Goal: Task Accomplishment & Management: Use online tool/utility

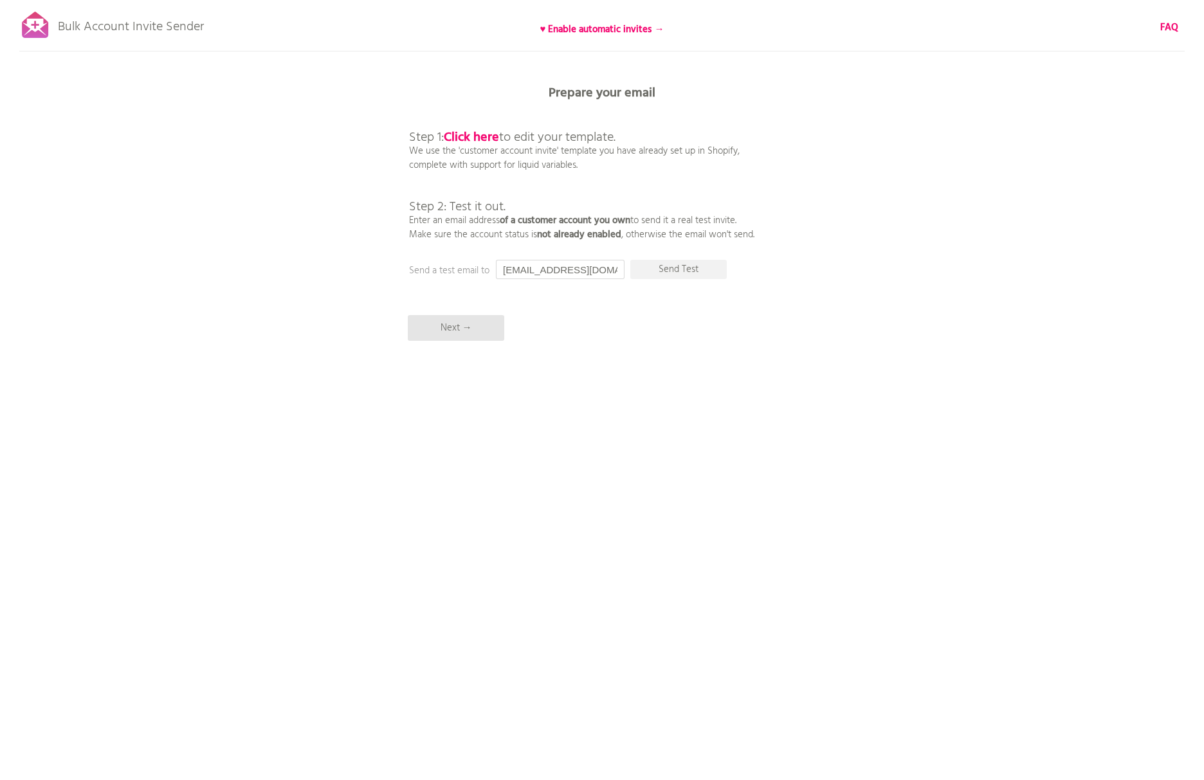
click at [602, 266] on input "[EMAIL_ADDRESS][DOMAIN_NAME]" at bounding box center [560, 269] width 129 height 19
drag, startPoint x: 606, startPoint y: 268, endPoint x: 431, endPoint y: 237, distance: 178.3
click at [430, 242] on div "Bulk Account Invite Sender ♥ Enable automatic invites → FAQ Synced all customer…" at bounding box center [602, 225] width 1204 height 450
type input "iizuka@triarch.co.jp"
click at [684, 269] on p "Send Test" at bounding box center [678, 269] width 96 height 19
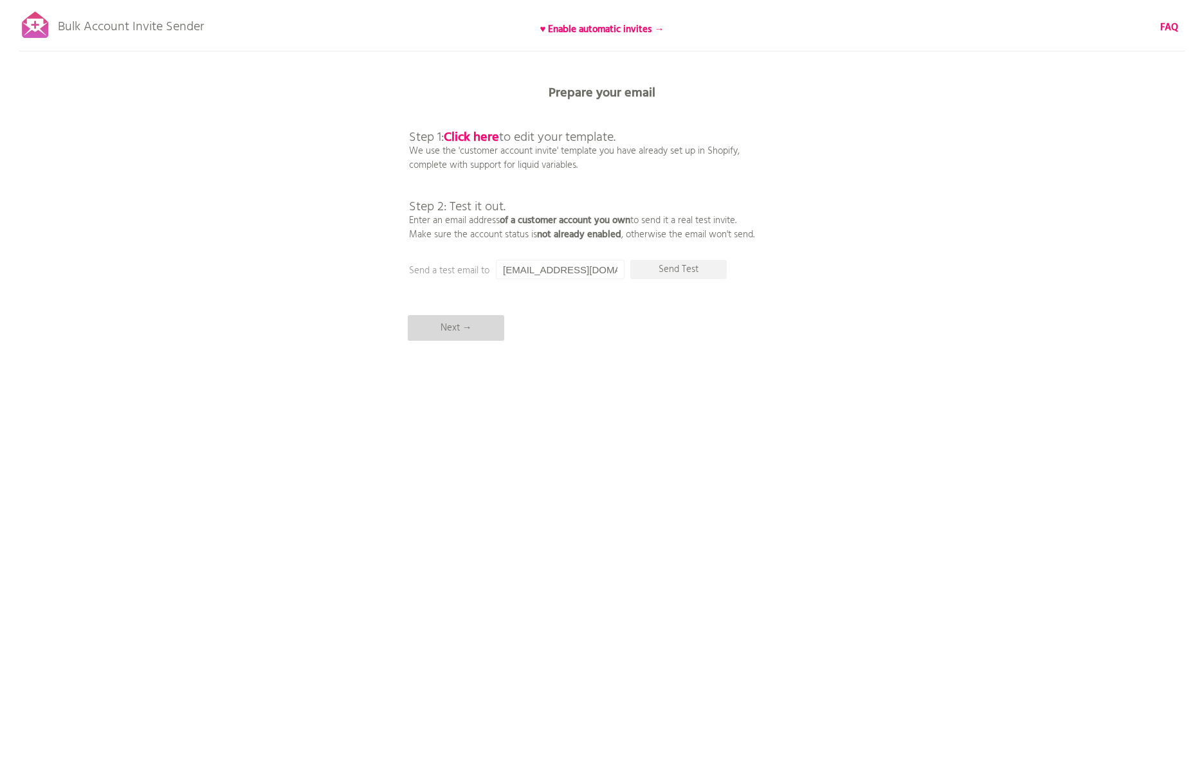
click at [462, 323] on p "Next →" at bounding box center [456, 328] width 96 height 26
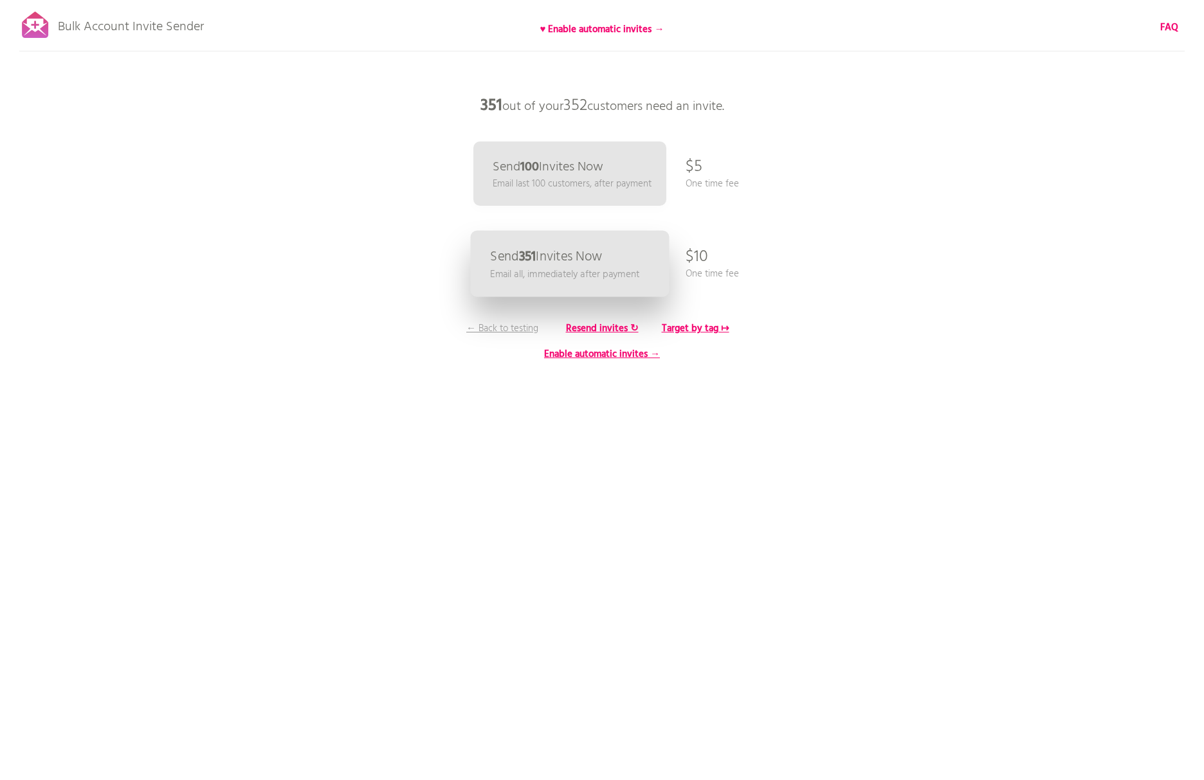
click at [620, 267] on p "Email all, immediately after payment" at bounding box center [564, 274] width 149 height 15
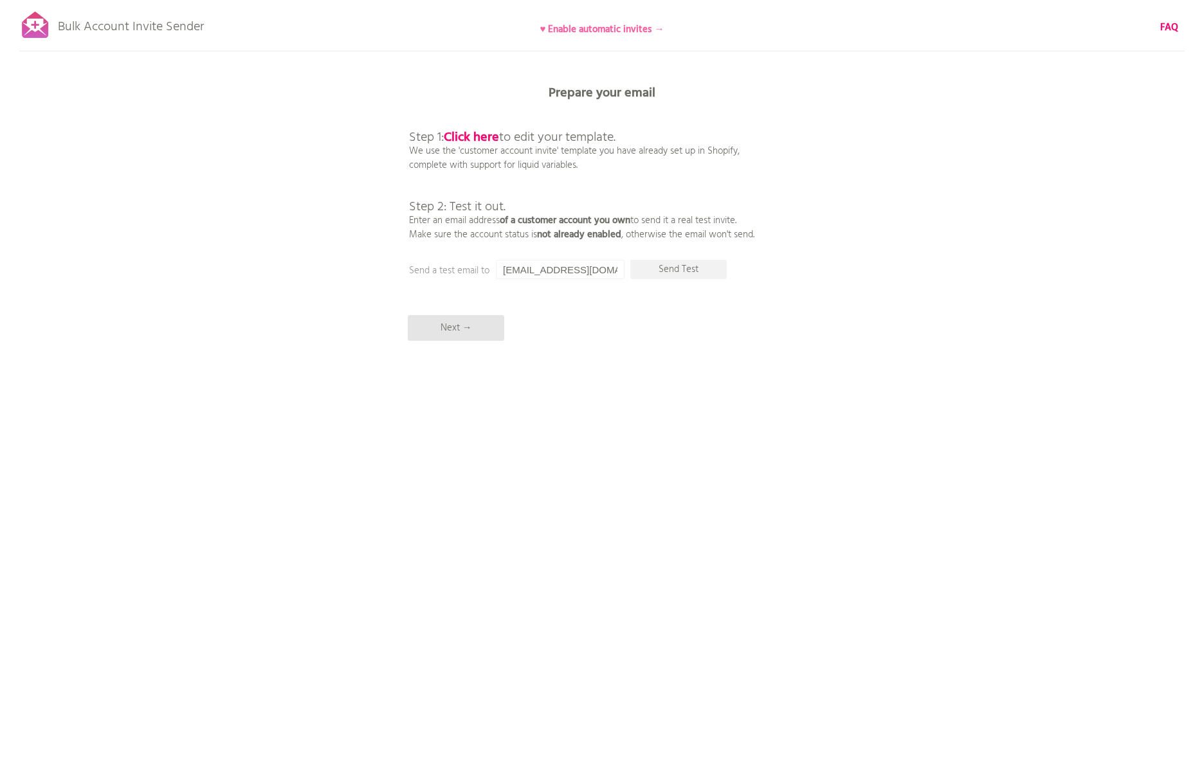
click at [594, 32] on b "♥ Enable automatic invites →" at bounding box center [602, 29] width 124 height 15
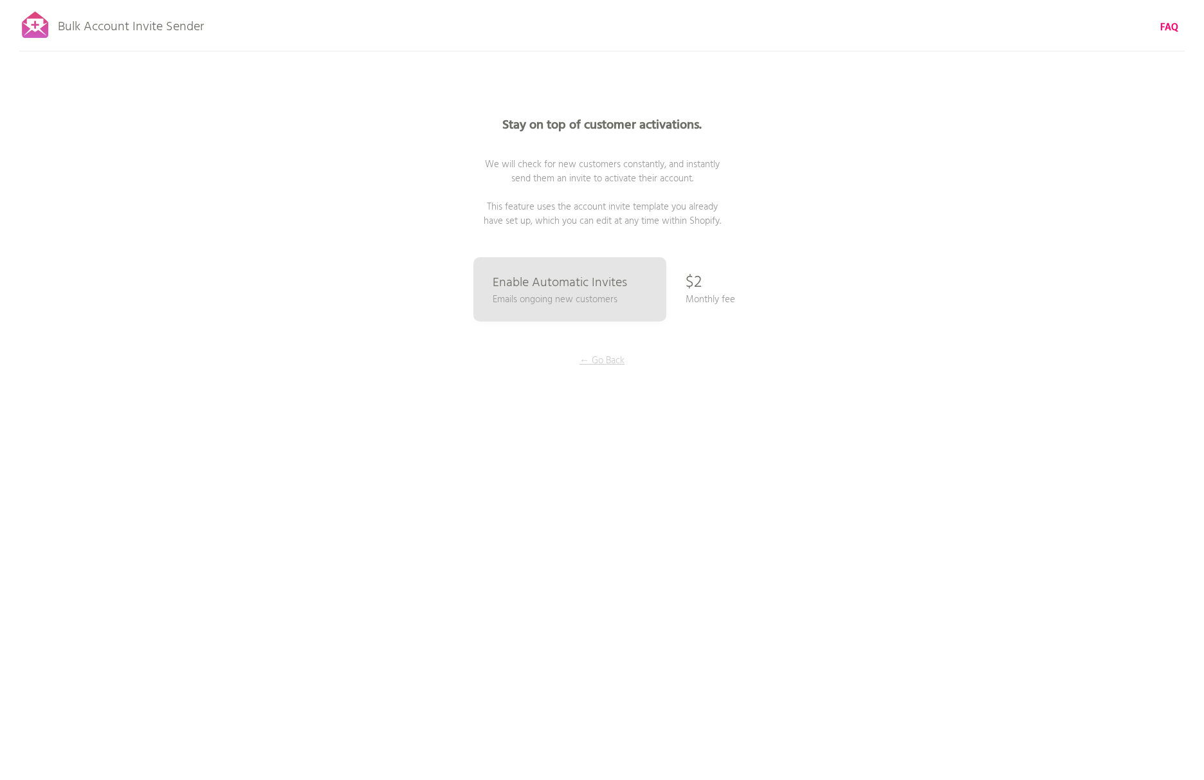
click at [605, 360] on p "← Go Back" at bounding box center [602, 361] width 96 height 14
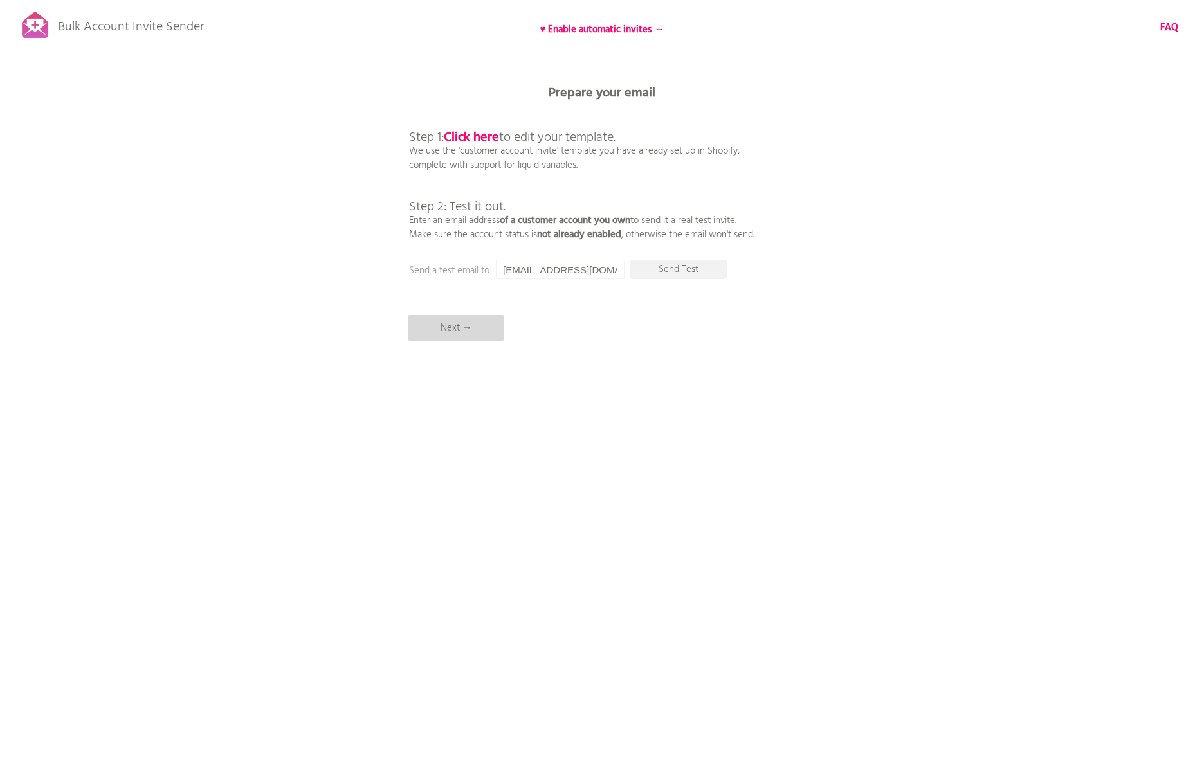
click at [482, 329] on p "Next →" at bounding box center [456, 328] width 96 height 26
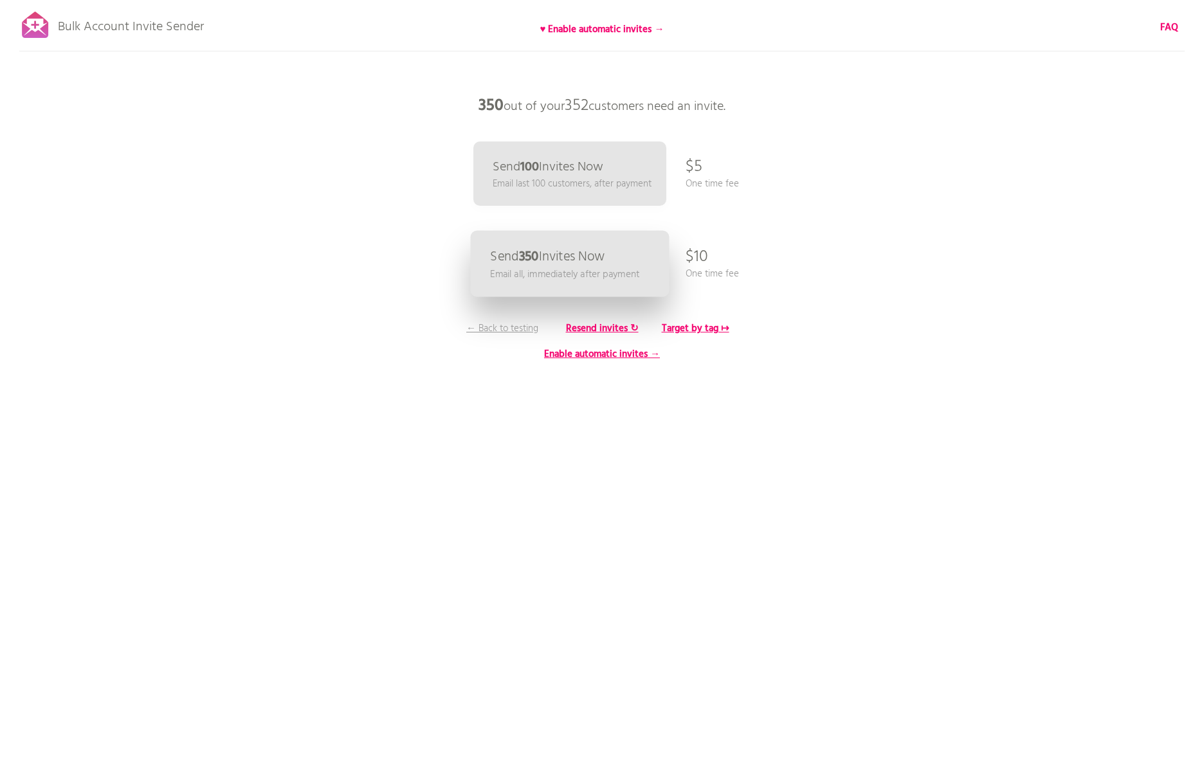
click at [579, 262] on p "Send 350 Invites Now" at bounding box center [547, 257] width 114 height 14
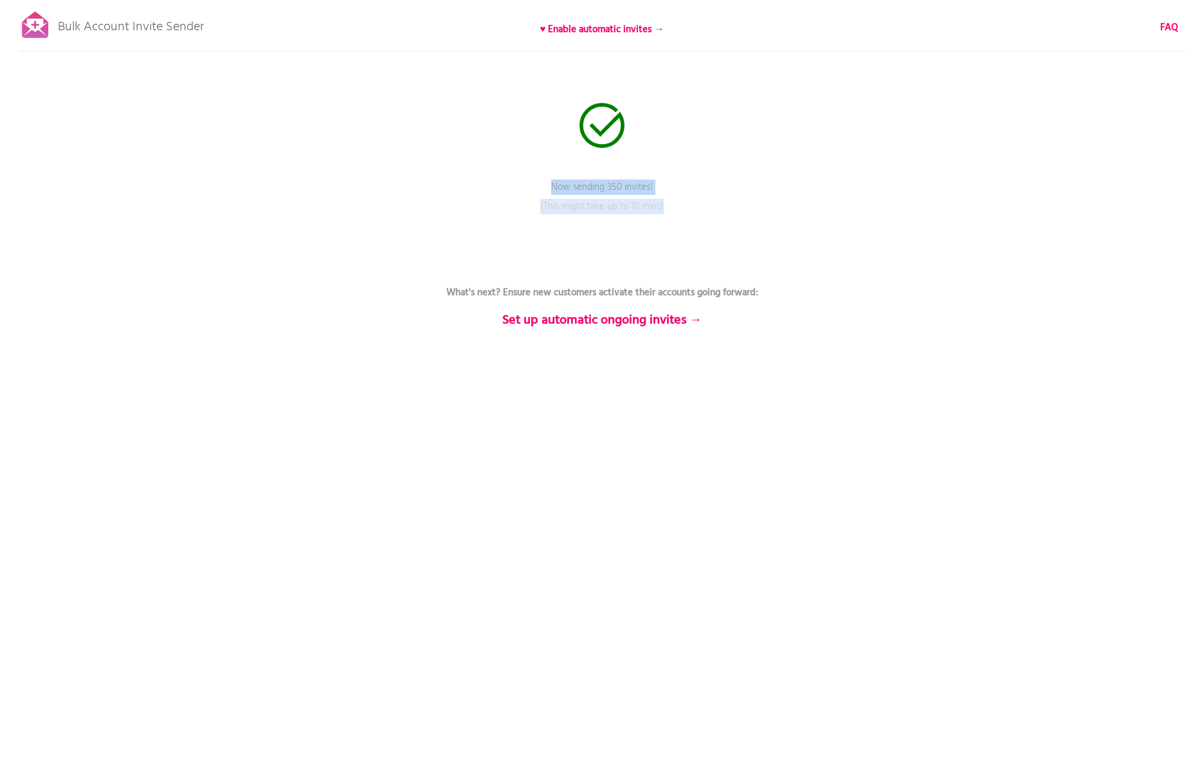
drag, startPoint x: 531, startPoint y: 185, endPoint x: 721, endPoint y: 208, distance: 191.1
click at [721, 0] on div "Now sending 350 invites! Pause sending (This might take up to 10 mins) What's n…" at bounding box center [602, 0] width 1204 height 0
click at [719, 214] on p "(This might take up to 10 mins)" at bounding box center [602, 215] width 386 height 32
drag, startPoint x: 632, startPoint y: 197, endPoint x: 539, endPoint y: 191, distance: 93.5
click at [539, 0] on div "Now sending 350 invites! Pause sending (This might take up to 10 mins) What's n…" at bounding box center [602, 0] width 1204 height 0
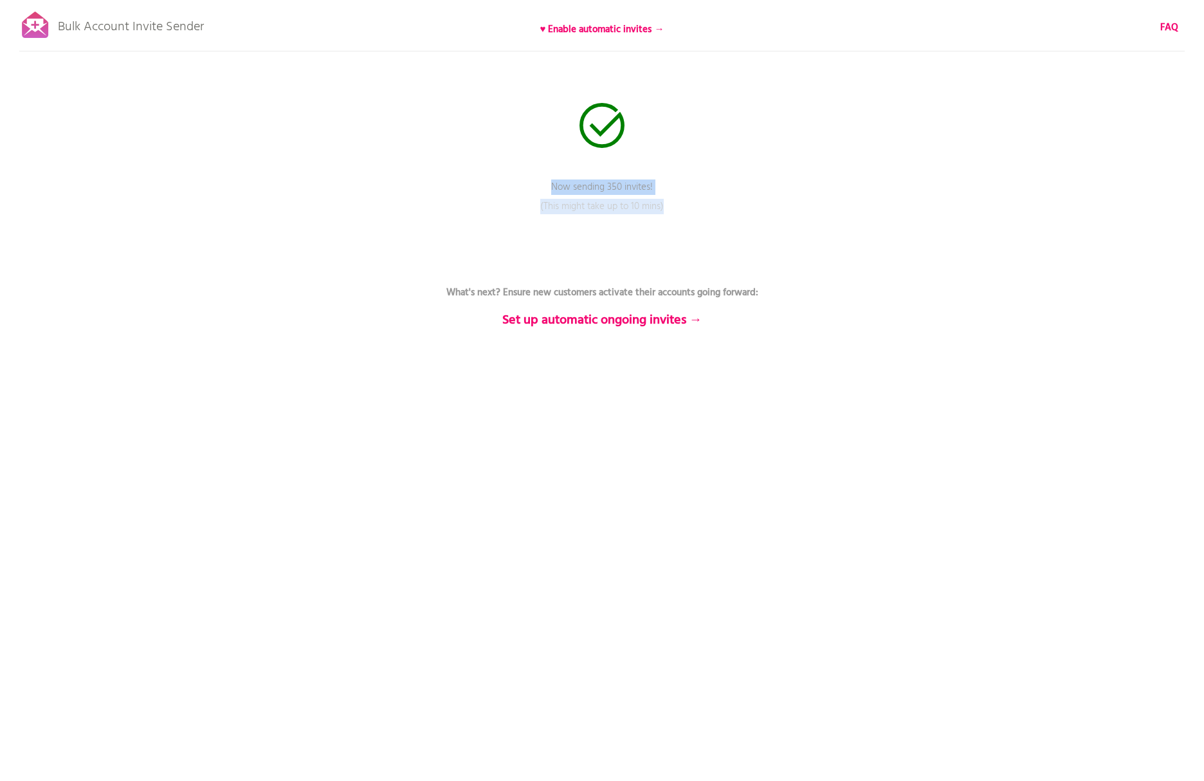
click at [542, 187] on p "Now sending 350 invites!" at bounding box center [602, 196] width 386 height 32
drag, startPoint x: 545, startPoint y: 187, endPoint x: 700, endPoint y: 205, distance: 156.0
click at [700, 0] on div "Now sending 350 invites! Pause sending (This might take up to 10 mins) What's n…" at bounding box center [602, 0] width 1204 height 0
click at [700, 205] on p "(This might take up to 10 mins)" at bounding box center [602, 215] width 386 height 32
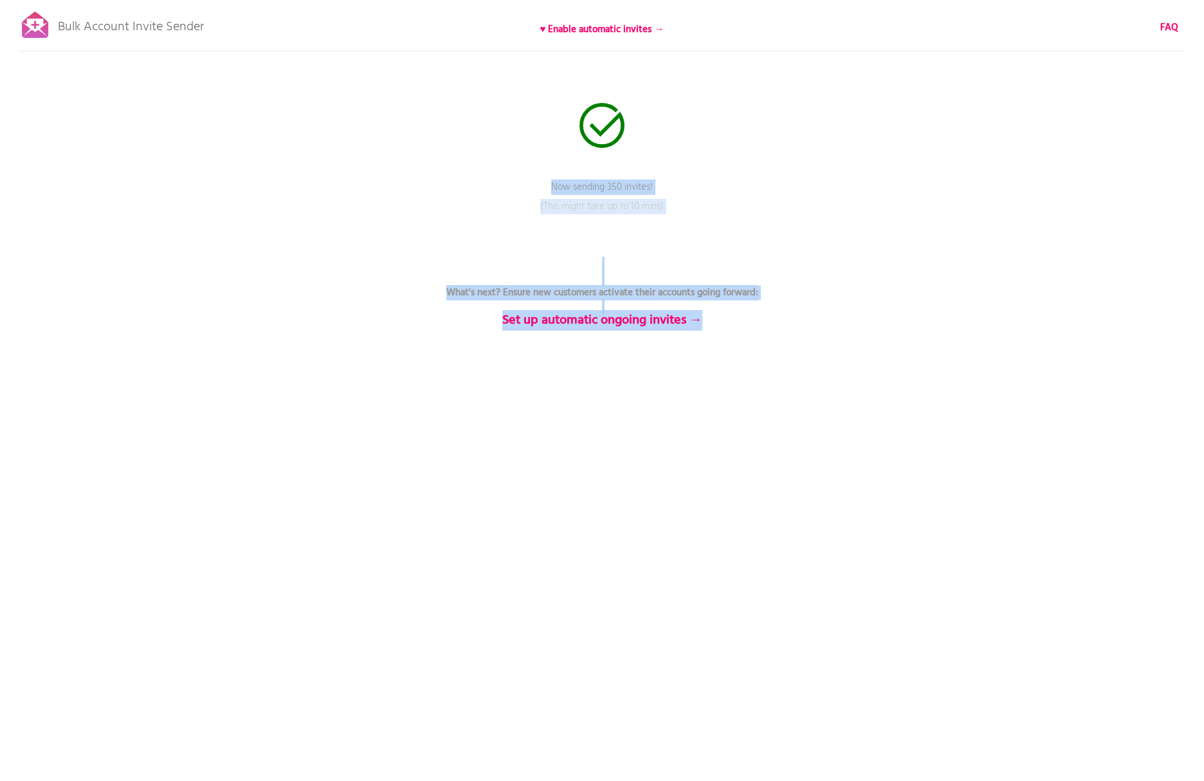
drag, startPoint x: 861, startPoint y: 343, endPoint x: 369, endPoint y: 160, distance: 524.4
click at [405, 135] on div "Bulk Account Invite Sender ♥ Enable automatic invites → FAQ Now sending 350 inv…" at bounding box center [602, 225] width 1204 height 450
click at [369, 160] on div "Bulk Account Invite Sender ♥ Enable automatic invites → FAQ Now sending 350 inv…" at bounding box center [602, 225] width 1204 height 450
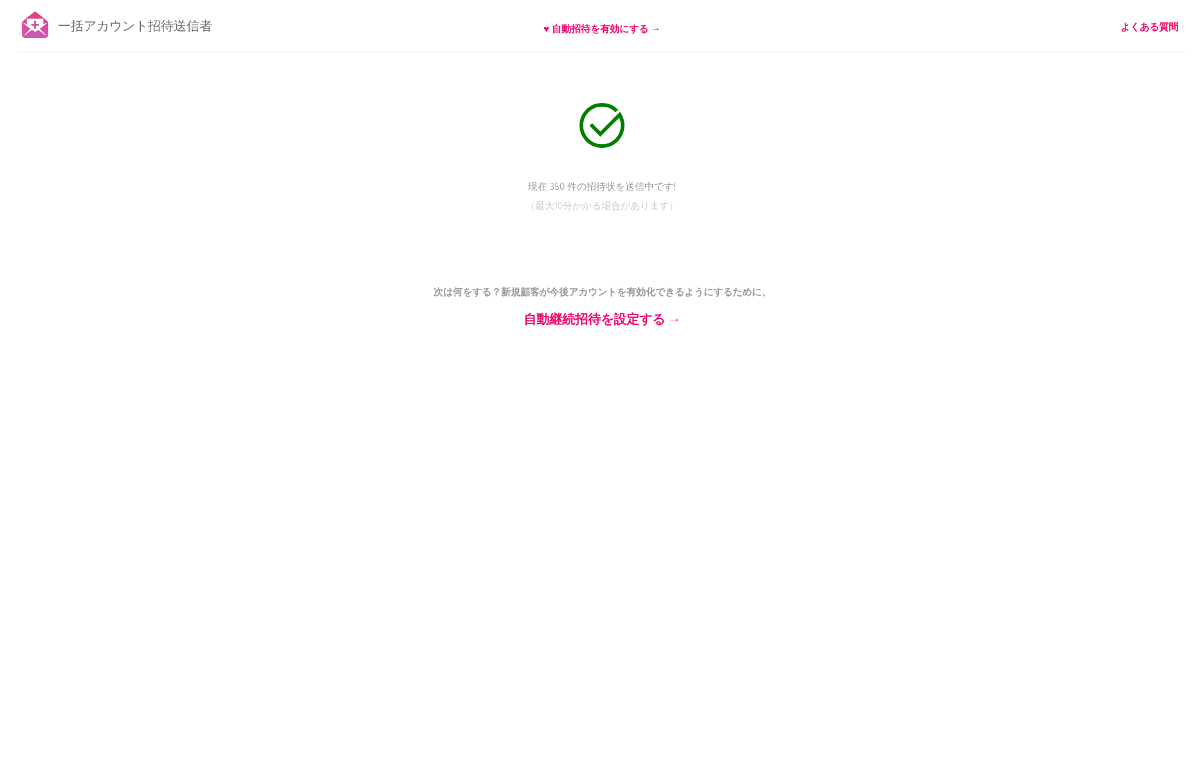
drag, startPoint x: 567, startPoint y: 383, endPoint x: 562, endPoint y: 363, distance: 20.4
click at [567, 383] on div "一括アカウント招待送信者 ♥ 自動招待を有効にする → よくある質問 現在 350 件の招待状を送信中です! 送信を一時停止 （最大10分かかる場合があります…" at bounding box center [602, 225] width 1204 height 450
click at [578, 316] on font "自動継続招待を設定する →" at bounding box center [603, 320] width 158 height 21
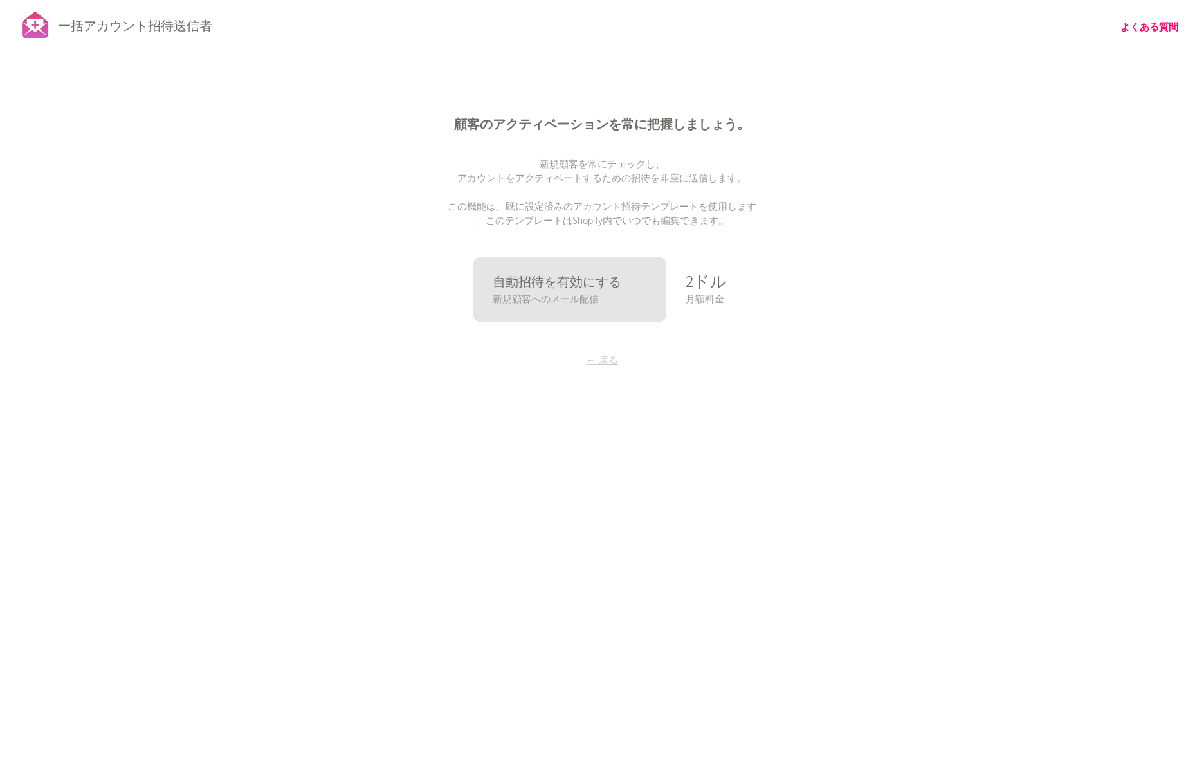
click at [610, 360] on font "← 戻る" at bounding box center [603, 360] width 32 height 15
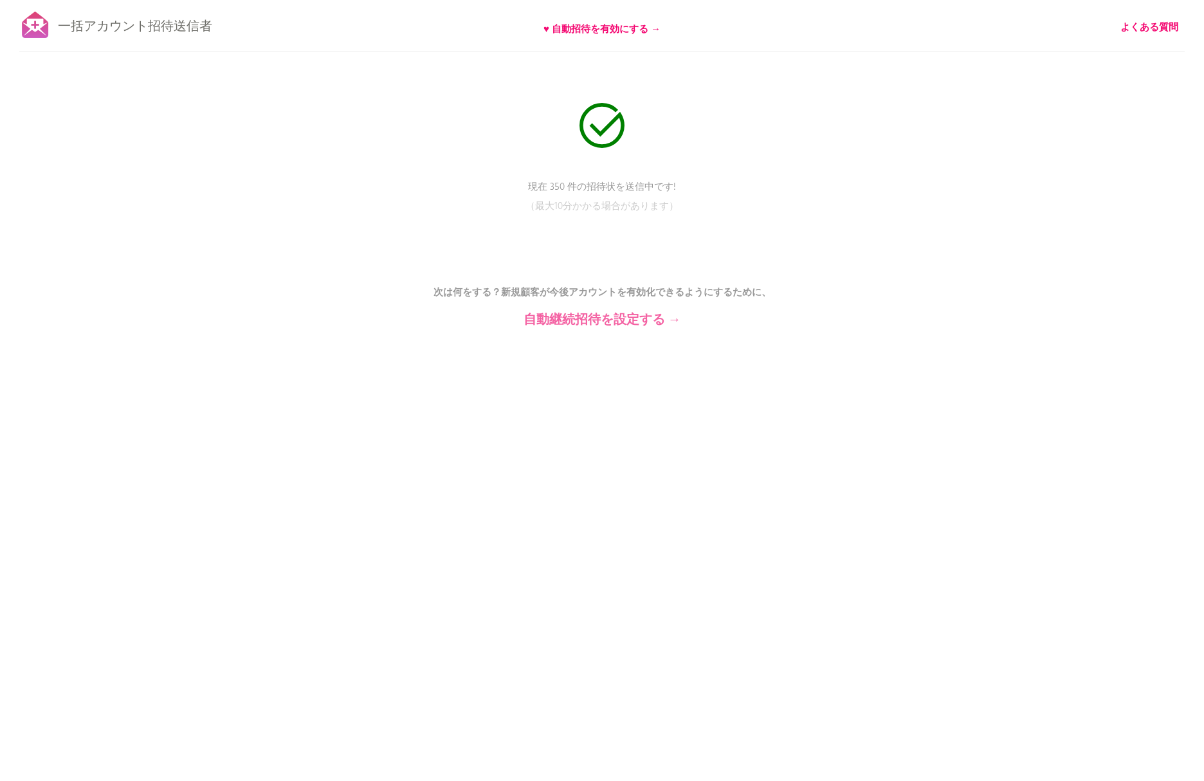
click at [615, 322] on font "自動継続招待を設定する →" at bounding box center [603, 320] width 158 height 21
drag, startPoint x: 611, startPoint y: 185, endPoint x: 825, endPoint y: 260, distance: 227.0
click at [825, 261] on div "Bulk Account Invite Sender ♥ Enable automatic invites → FAQ Send status: 240 re…" at bounding box center [602, 225] width 1204 height 450
click at [829, 251] on div "Bulk Account Invite Sender ♥ Enable automatic invites → FAQ Send status: 240 re…" at bounding box center [602, 225] width 1204 height 450
drag, startPoint x: 572, startPoint y: 185, endPoint x: 737, endPoint y: 239, distance: 173.7
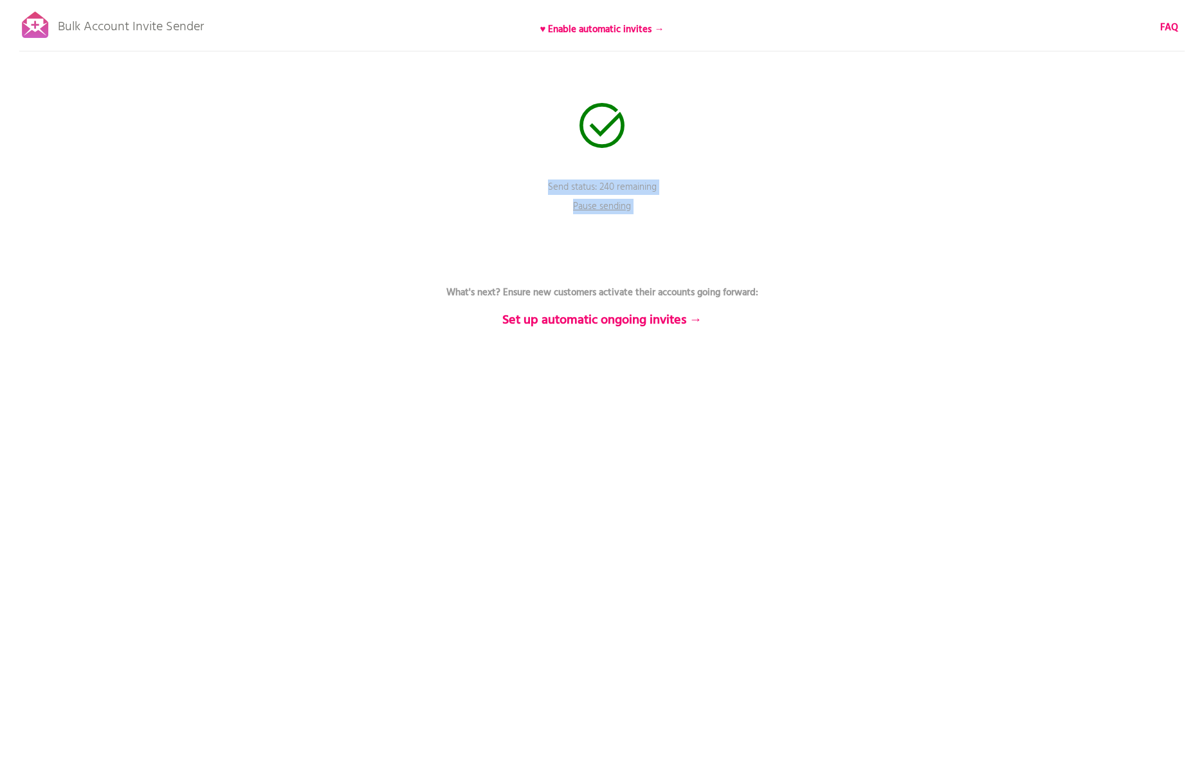
click at [737, 239] on div "Bulk Account Invite Sender ♥ Enable automatic invites → FAQ Send status: 240 re…" at bounding box center [602, 225] width 1204 height 450
click at [749, 231] on div "Bulk Account Invite Sender ♥ Enable automatic invites → FAQ Send status: 240 re…" at bounding box center [602, 225] width 1204 height 450
